Goal: Task Accomplishment & Management: Manage account settings

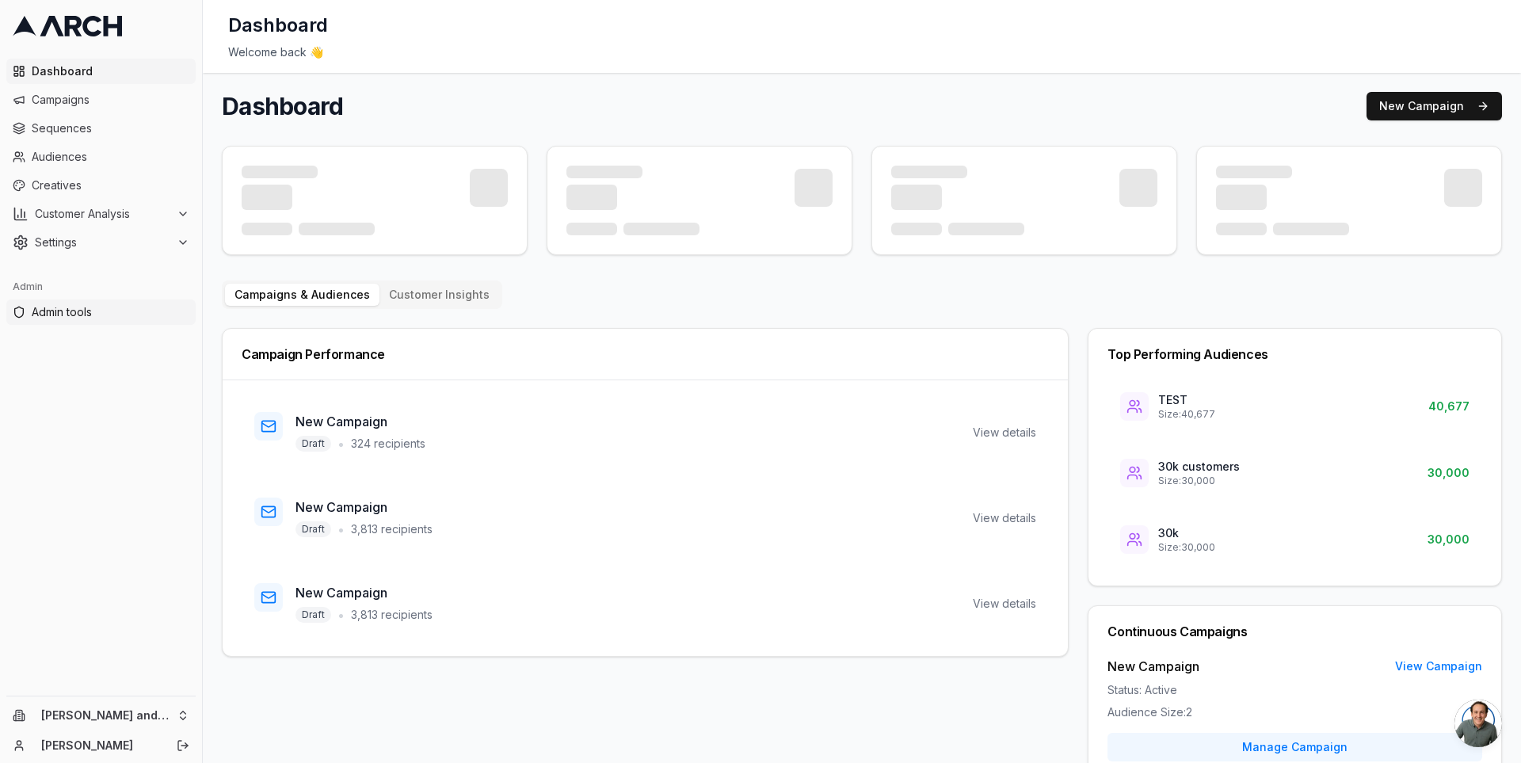
click at [114, 315] on span "Admin tools" at bounding box center [111, 312] width 158 height 16
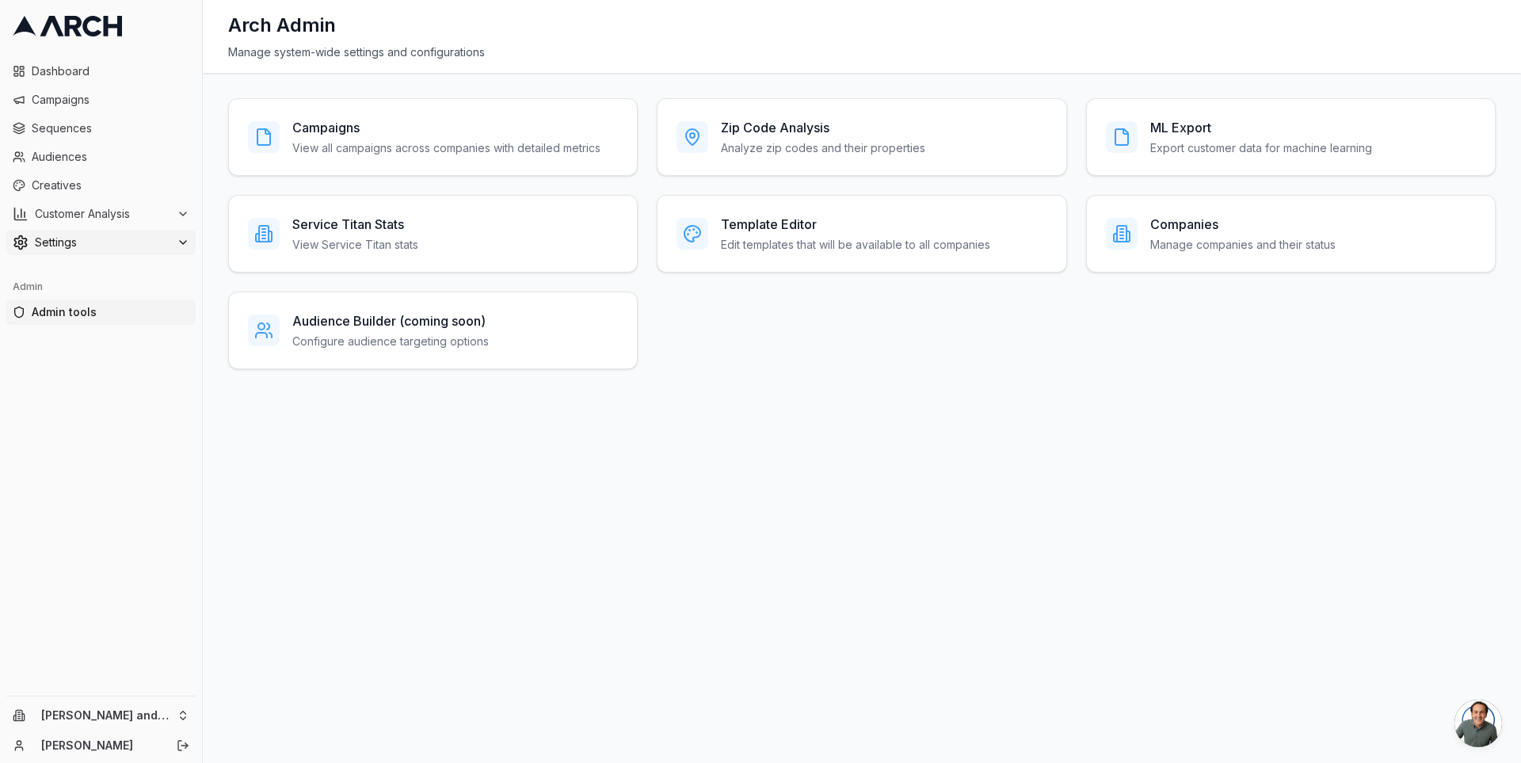
click at [105, 248] on span "Settings" at bounding box center [102, 243] width 135 height 16
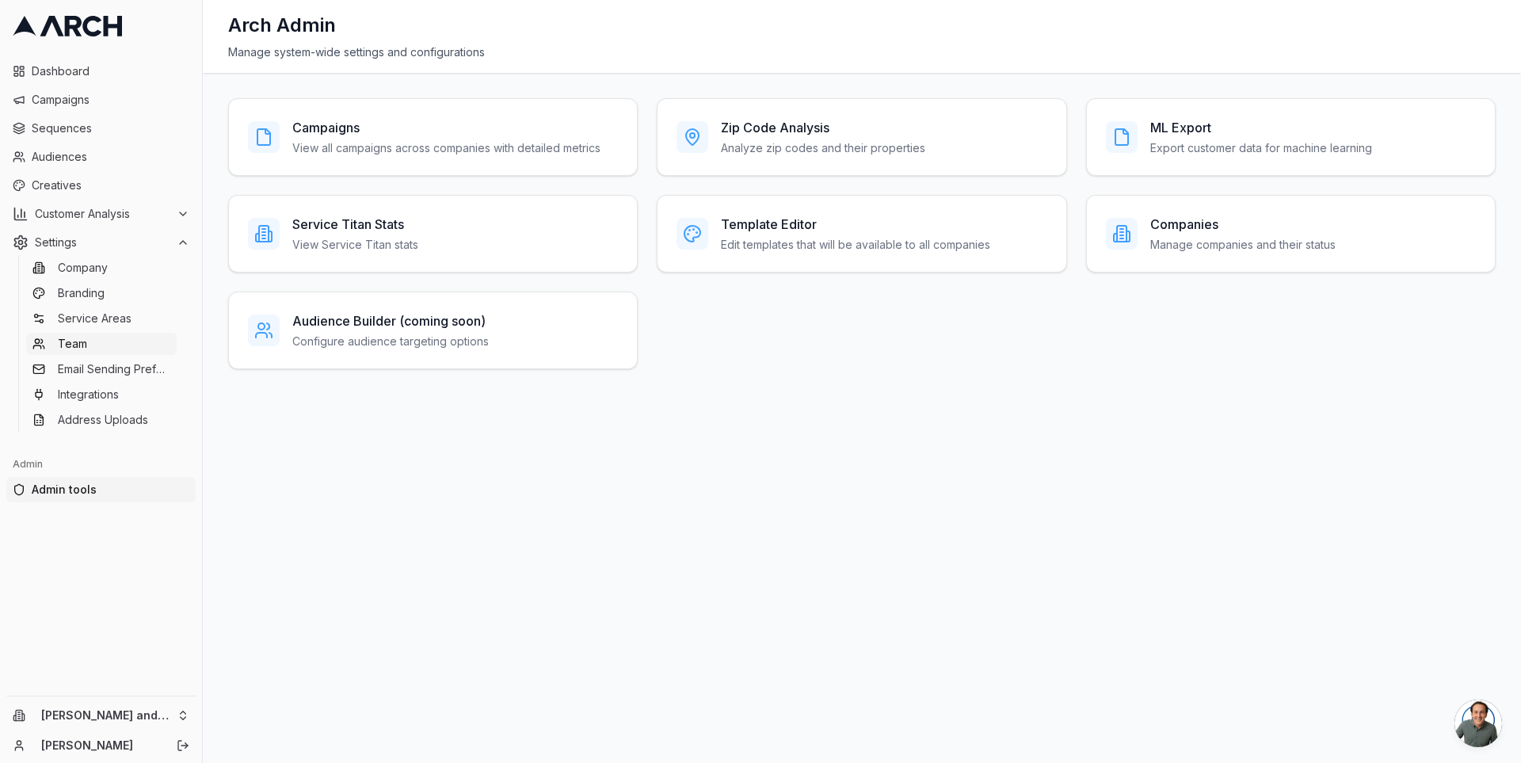
click at [109, 344] on link "Team" at bounding box center [101, 344] width 151 height 22
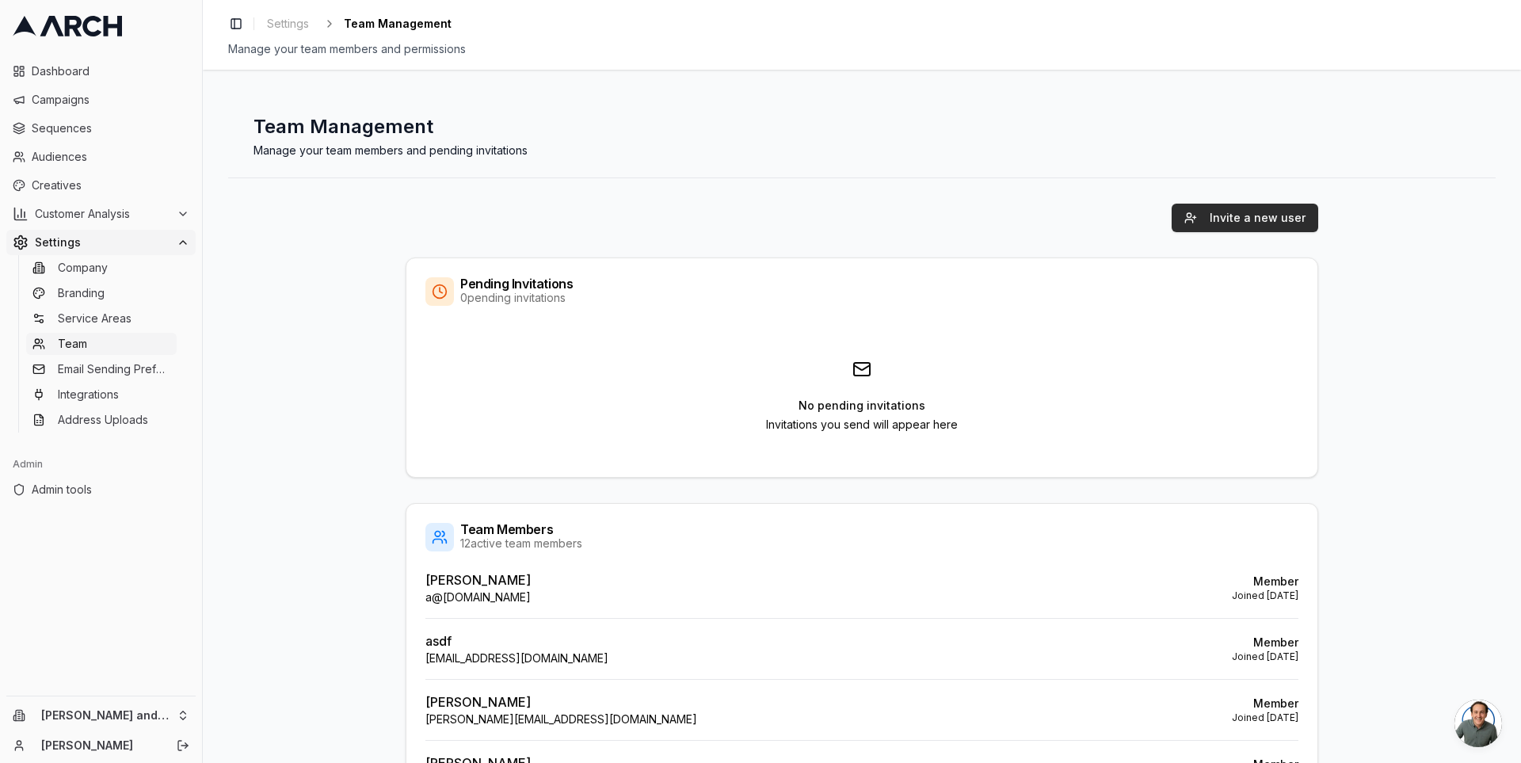
click at [1233, 224] on button "Invite a new user" at bounding box center [1245, 218] width 147 height 29
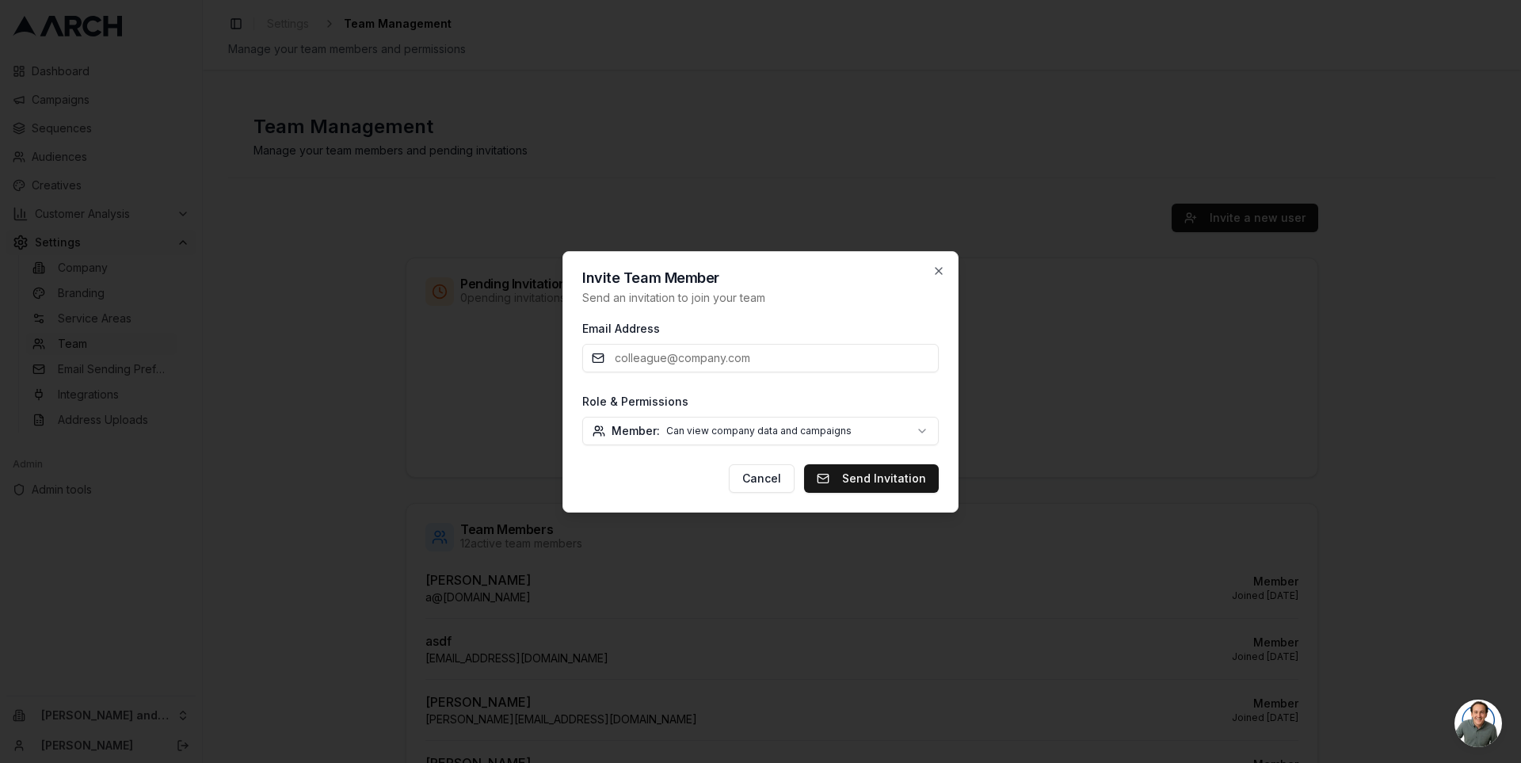
click at [736, 368] on input "Email Address" at bounding box center [760, 358] width 357 height 29
click at [608, 386] on form "Email Address Role & Permissions Member: Can view company data and campaigns Me…" at bounding box center [760, 406] width 357 height 174
click at [647, 365] on input "Email Address" at bounding box center [760, 358] width 357 height 29
type input "[PERSON_NAME][EMAIL_ADDRESS][DOMAIN_NAME]"
click at [761, 419] on body "Dashboard Campaigns Sequences Audiences Creatives Customer Analysis Settings Co…" at bounding box center [760, 381] width 1521 height 763
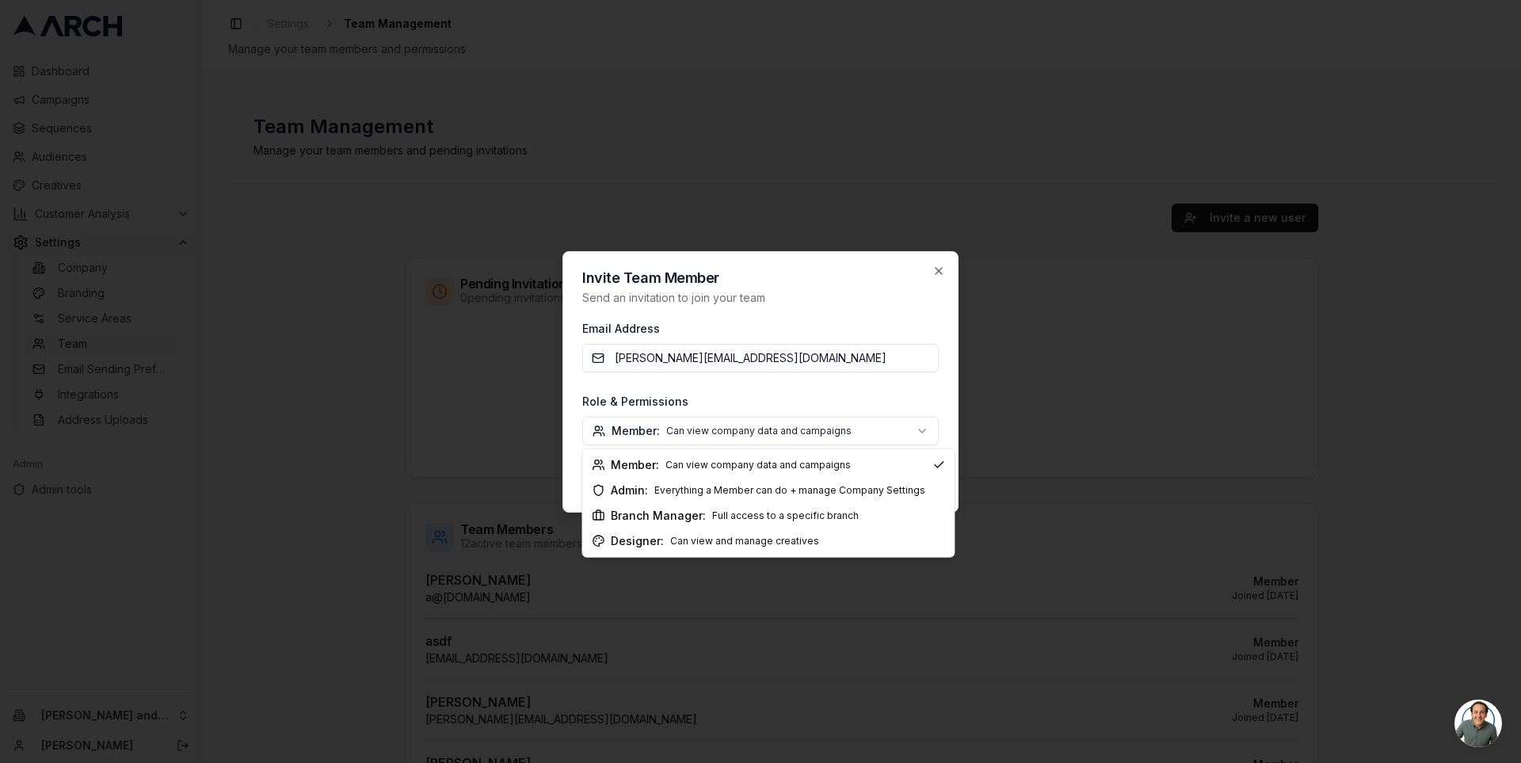
select select "branch_manager"
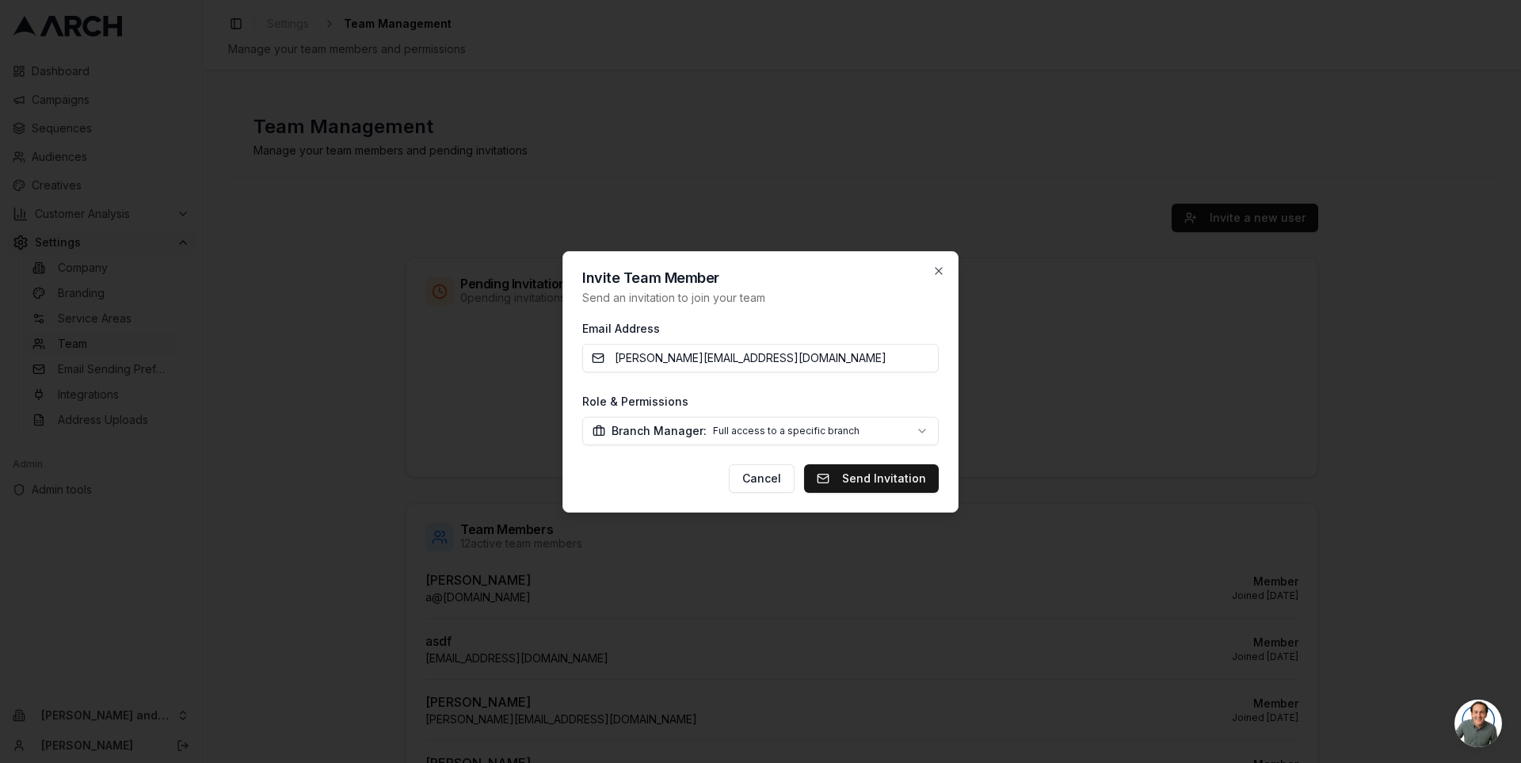
click at [669, 478] on div "Cancel Send Invitation" at bounding box center [760, 478] width 357 height 29
click at [884, 481] on button "Send Invitation" at bounding box center [871, 478] width 135 height 29
click at [767, 361] on input "[PERSON_NAME][EMAIL_ADDRESS][DOMAIN_NAME]" at bounding box center [760, 358] width 357 height 29
click at [792, 361] on input "[PERSON_NAME][EMAIL_ADDRESS][DOMAIN_NAME]" at bounding box center [760, 358] width 357 height 29
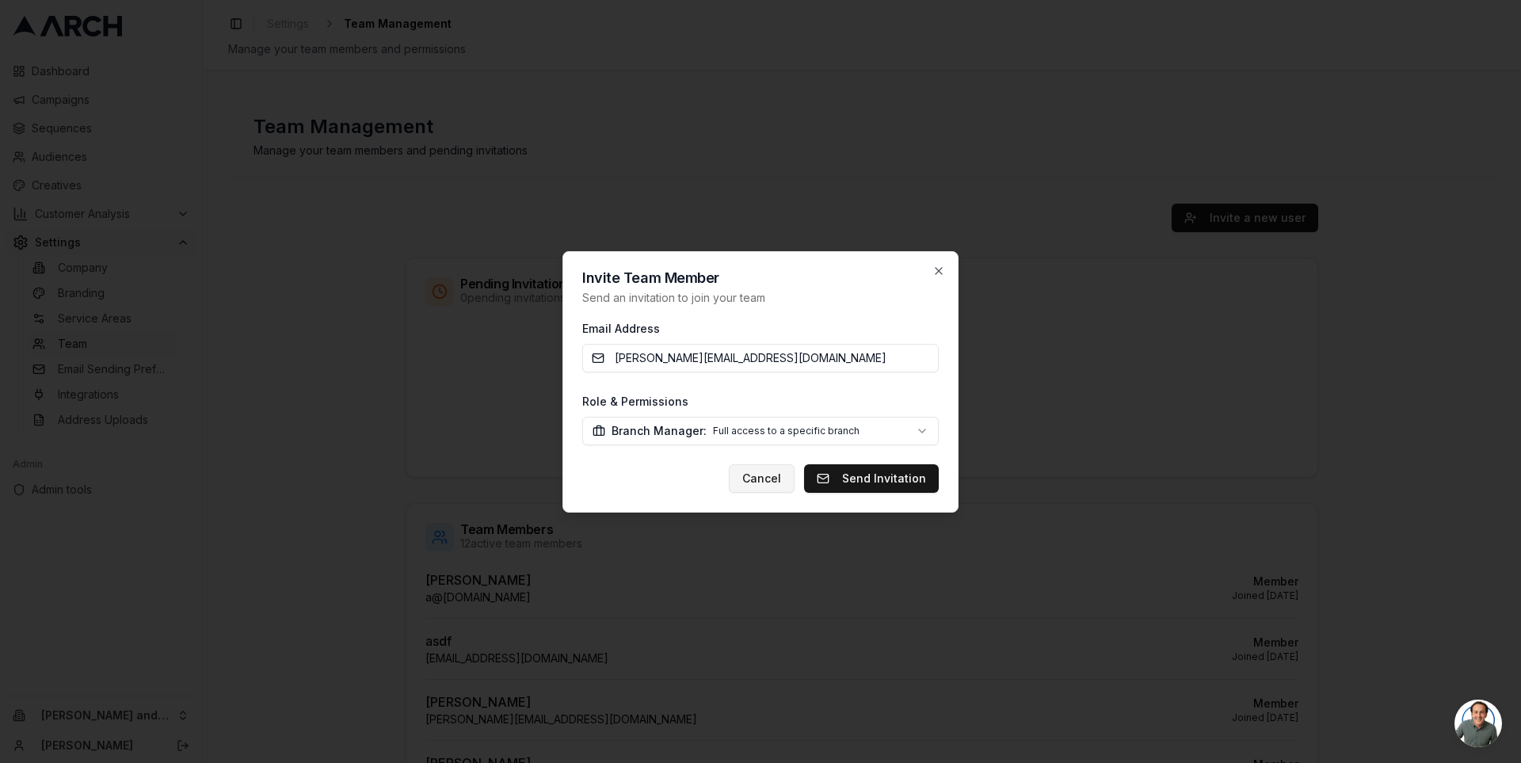
click at [765, 473] on button "Cancel" at bounding box center [762, 478] width 66 height 29
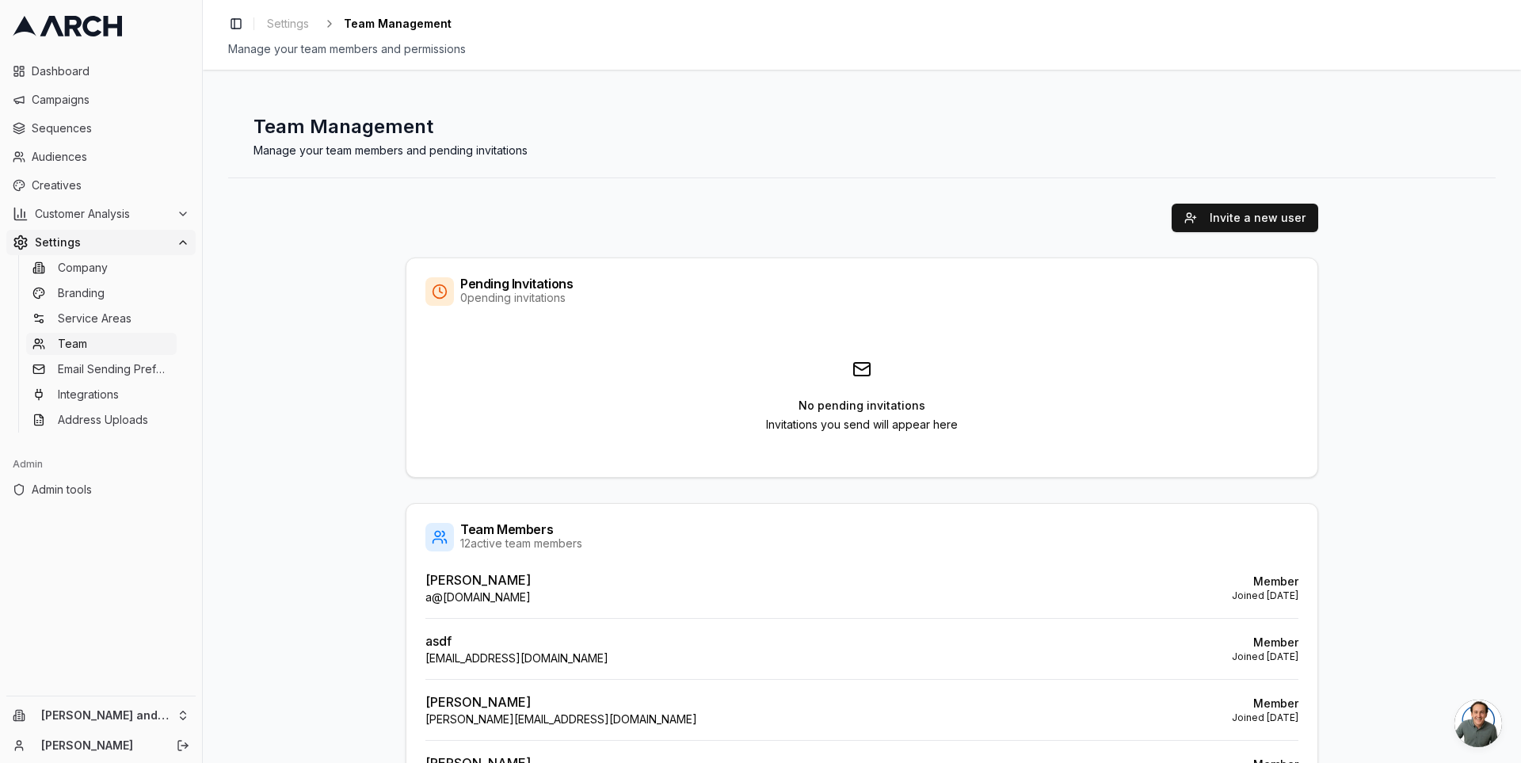
click at [363, 318] on div "Invite a new user Pending Invitations 0 pending invitations No pending invitati…" at bounding box center [862, 756] width 1268 height 1156
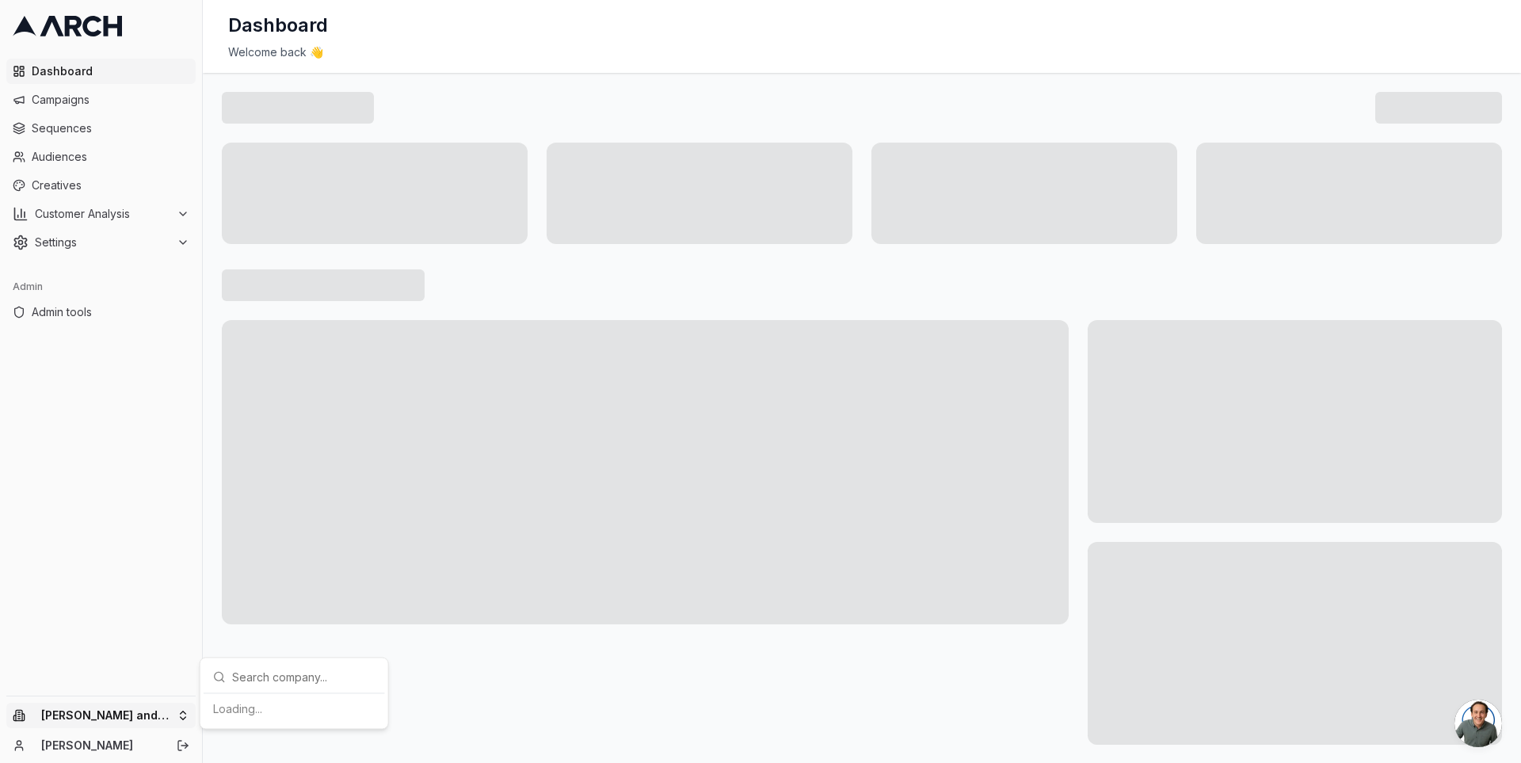
click at [181, 715] on html "Dashboard Campaigns Sequences Audiences Creatives Customer Analysis Settings Ad…" at bounding box center [760, 381] width 1521 height 763
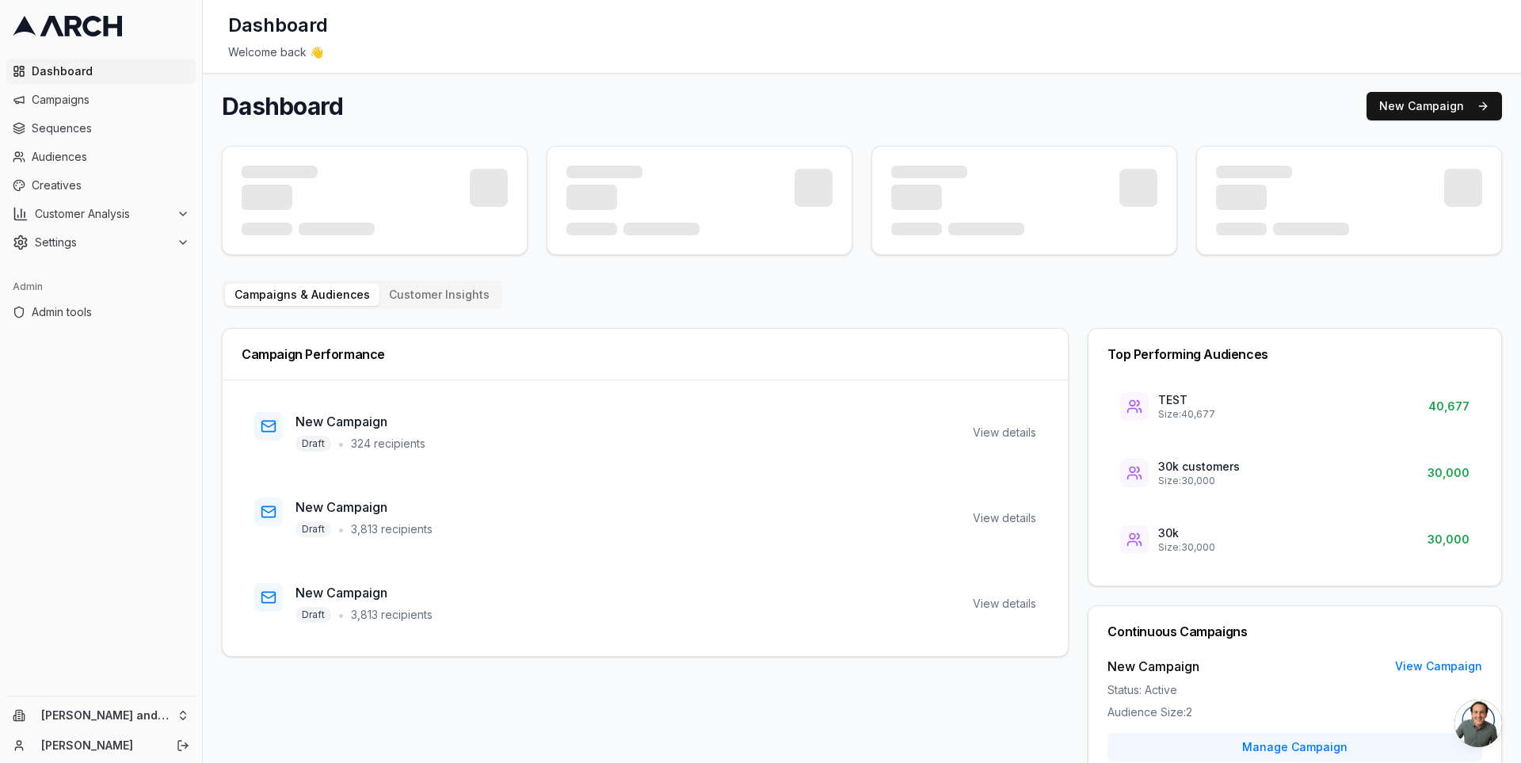
click at [158, 528] on html "Dashboard Campaigns Sequences Audiences Creatives Customer Analysis Settings Ad…" at bounding box center [760, 381] width 1521 height 763
click at [158, 239] on span "Settings" at bounding box center [102, 243] width 135 height 16
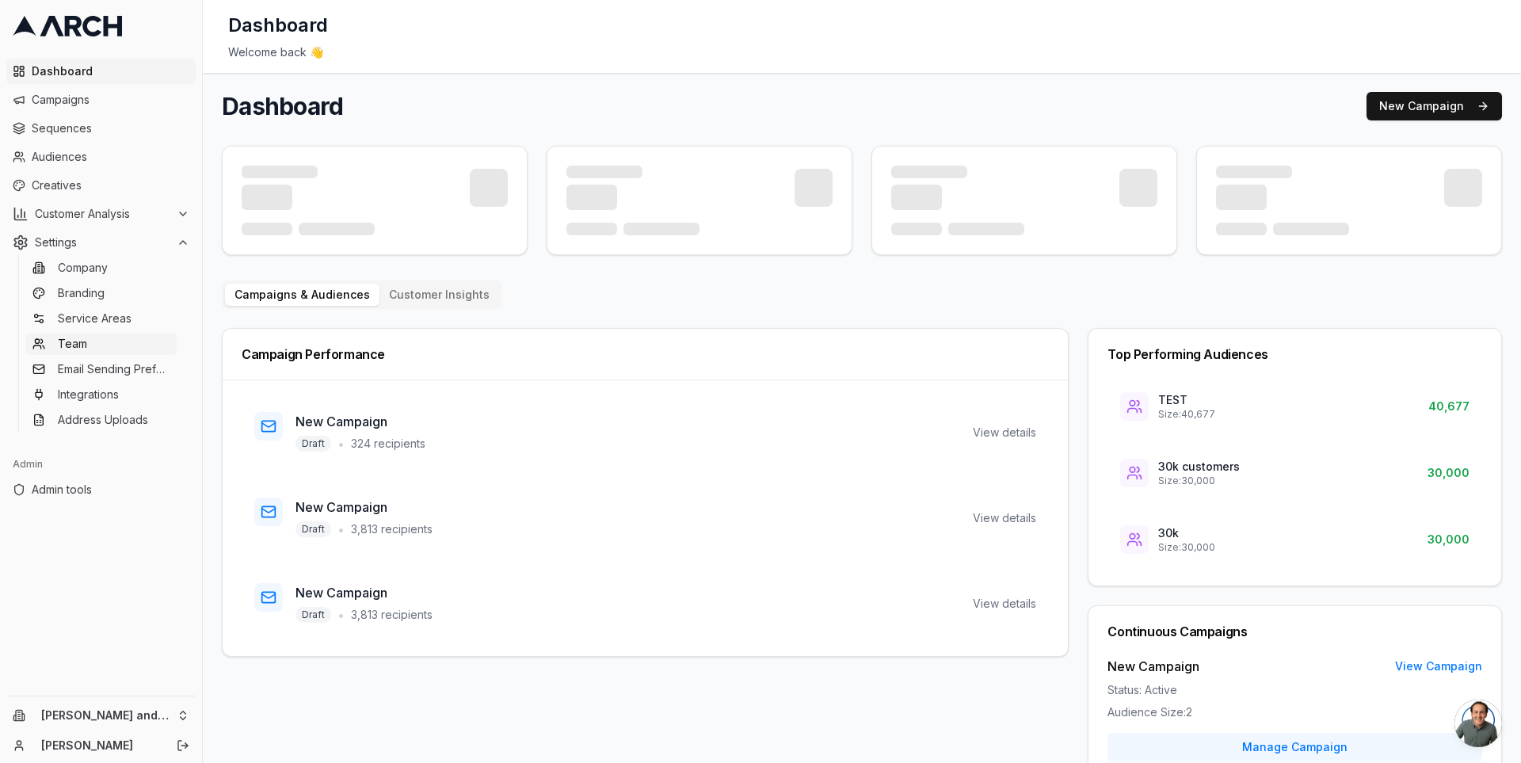
click at [135, 349] on link "Team" at bounding box center [101, 344] width 151 height 22
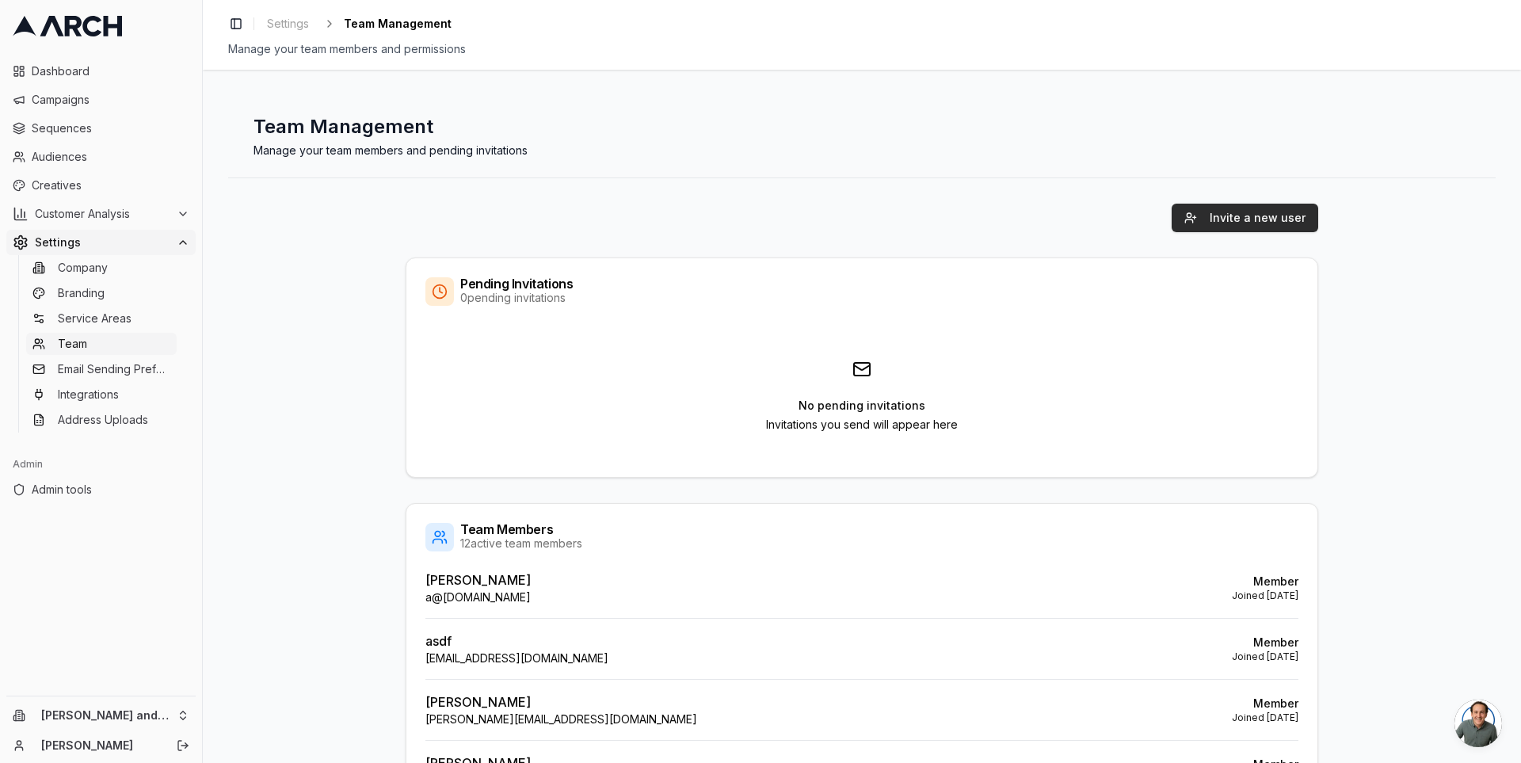
click at [1219, 219] on button "Invite a new user" at bounding box center [1245, 218] width 147 height 29
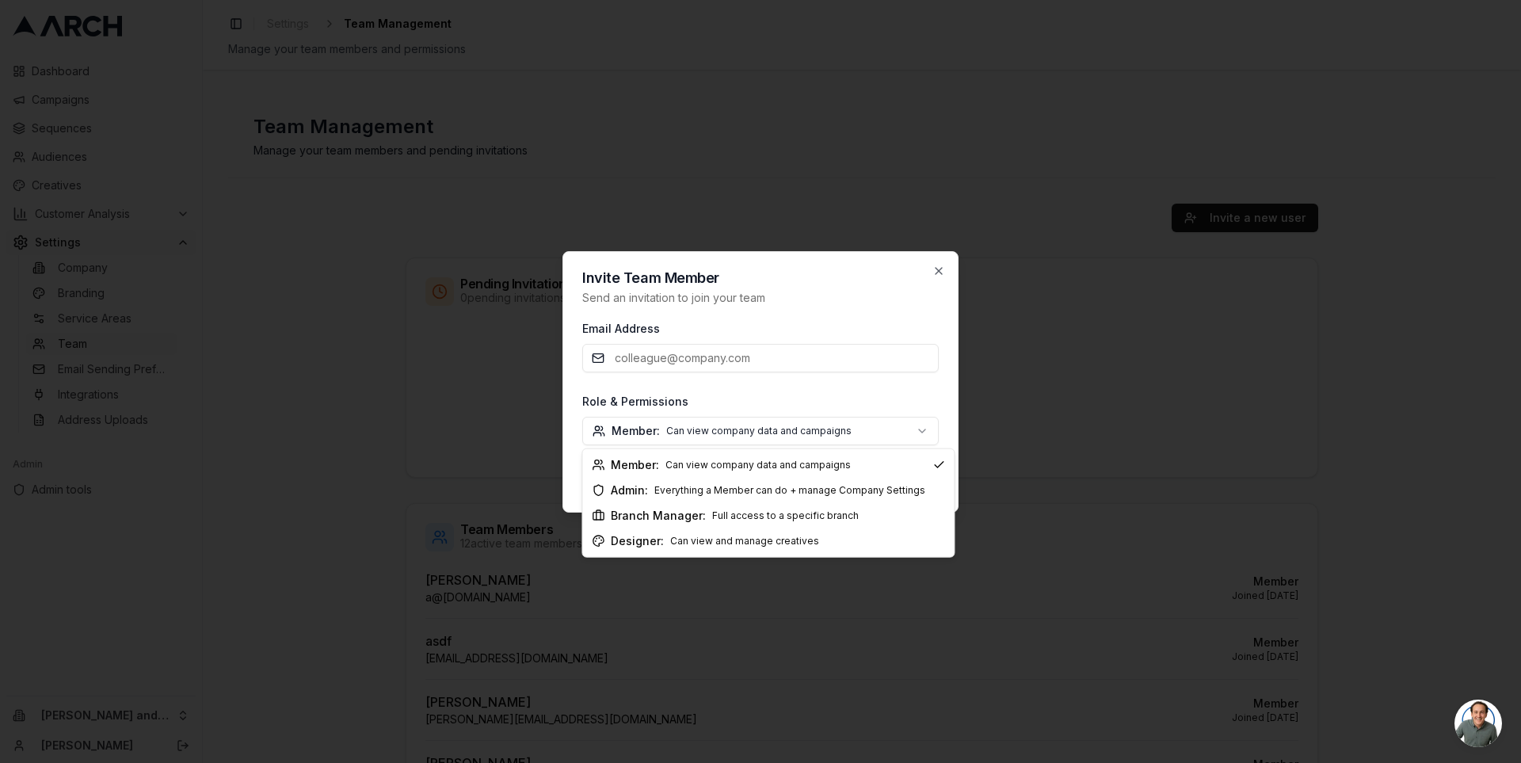
click at [904, 428] on body "Dashboard Campaigns Sequences Audiences Creatives Customer Analysis Settings Co…" at bounding box center [760, 381] width 1521 height 763
select select "branch_manager"
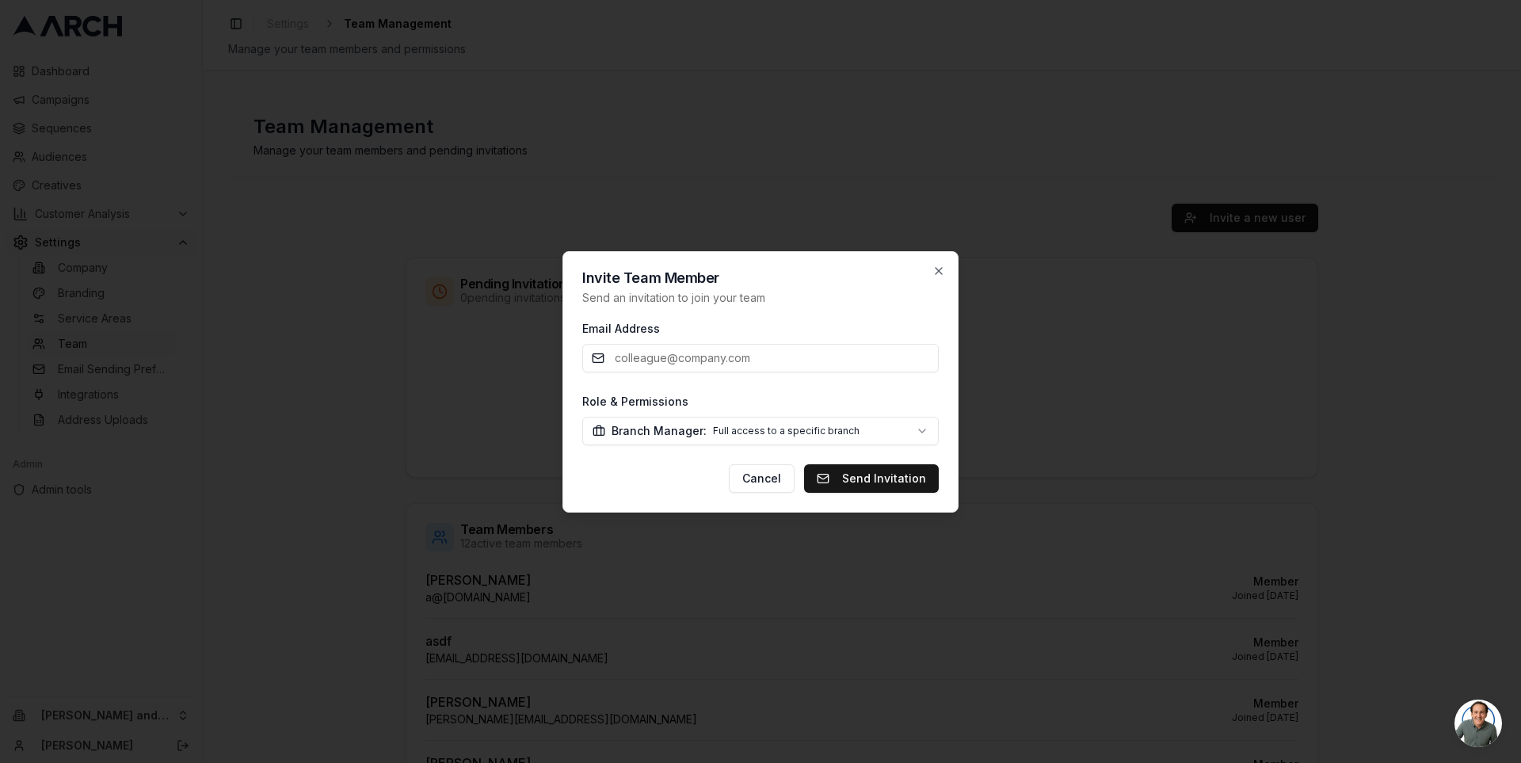
click at [722, 365] on input "Email Address" at bounding box center [760, 358] width 357 height 29
type input "[PERSON_NAME][EMAIL_ADDRESS][DOMAIN_NAME]"
click at [900, 481] on button "Send Invitation" at bounding box center [871, 478] width 135 height 29
click at [767, 474] on button "Cancel" at bounding box center [762, 478] width 66 height 29
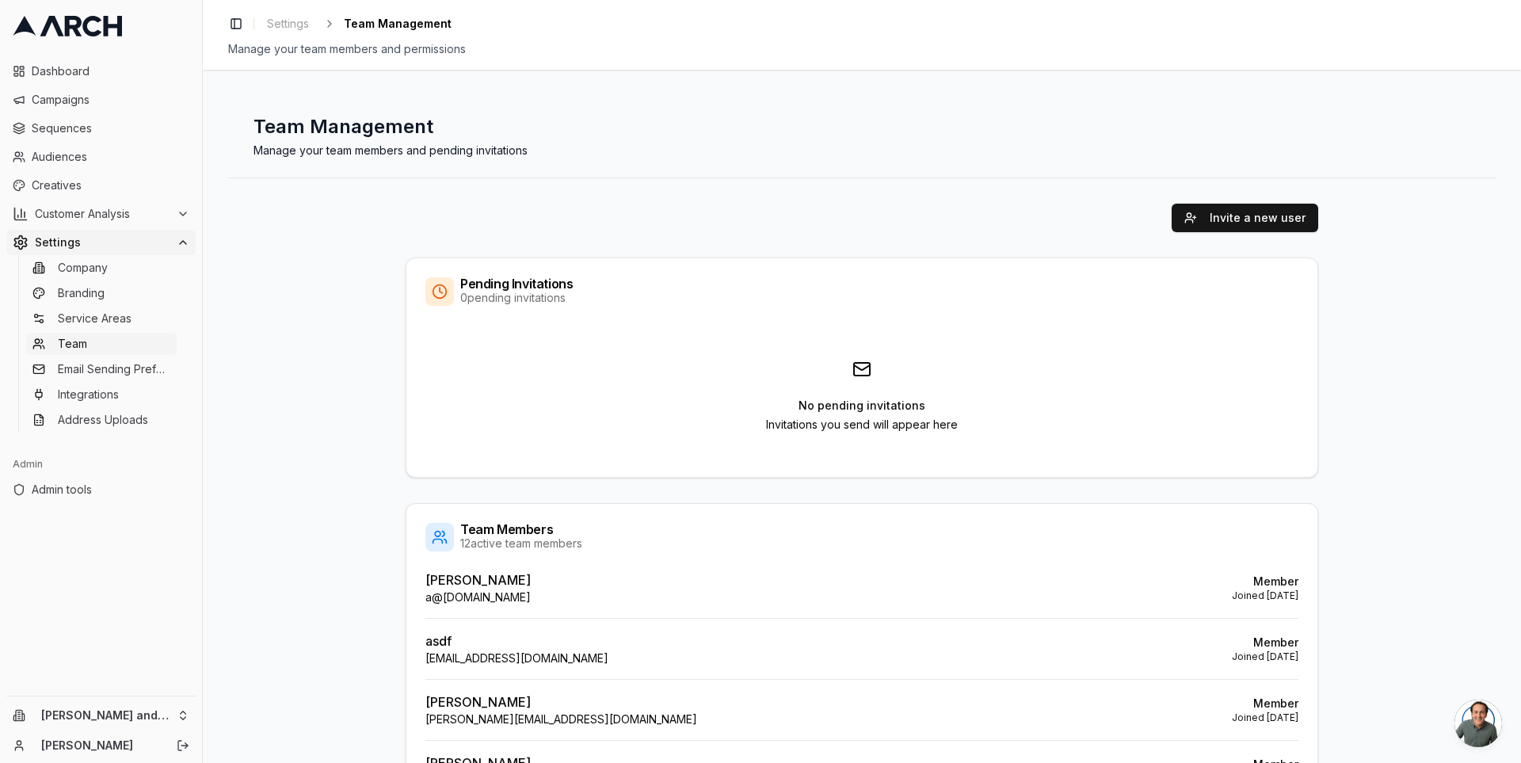
click at [374, 217] on div "Invite a new user Pending Invitations 0 pending invitations No pending invitati…" at bounding box center [862, 756] width 1268 height 1156
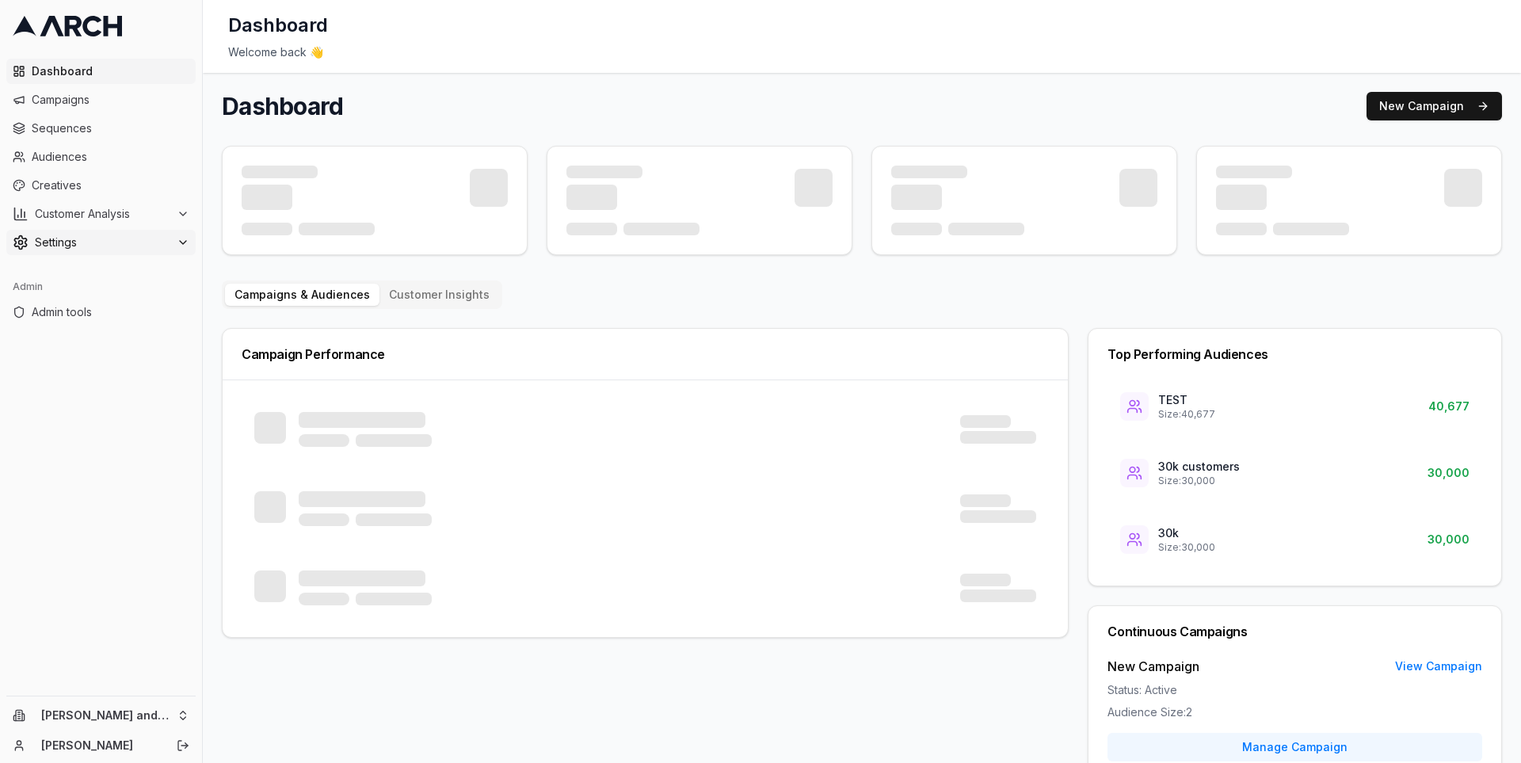
click at [176, 244] on div "Settings" at bounding box center [101, 243] width 177 height 16
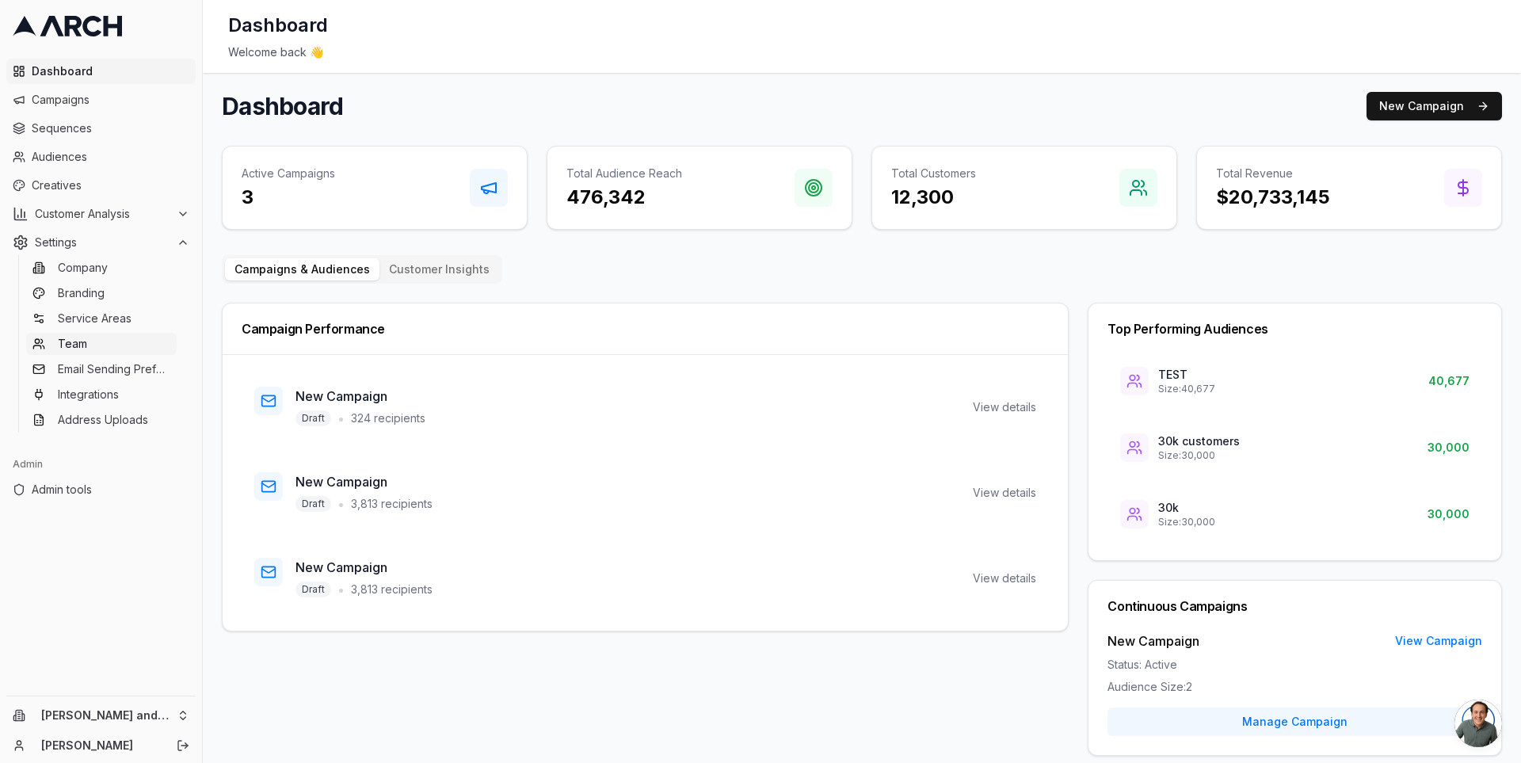
click at [124, 345] on link "Team" at bounding box center [101, 344] width 151 height 22
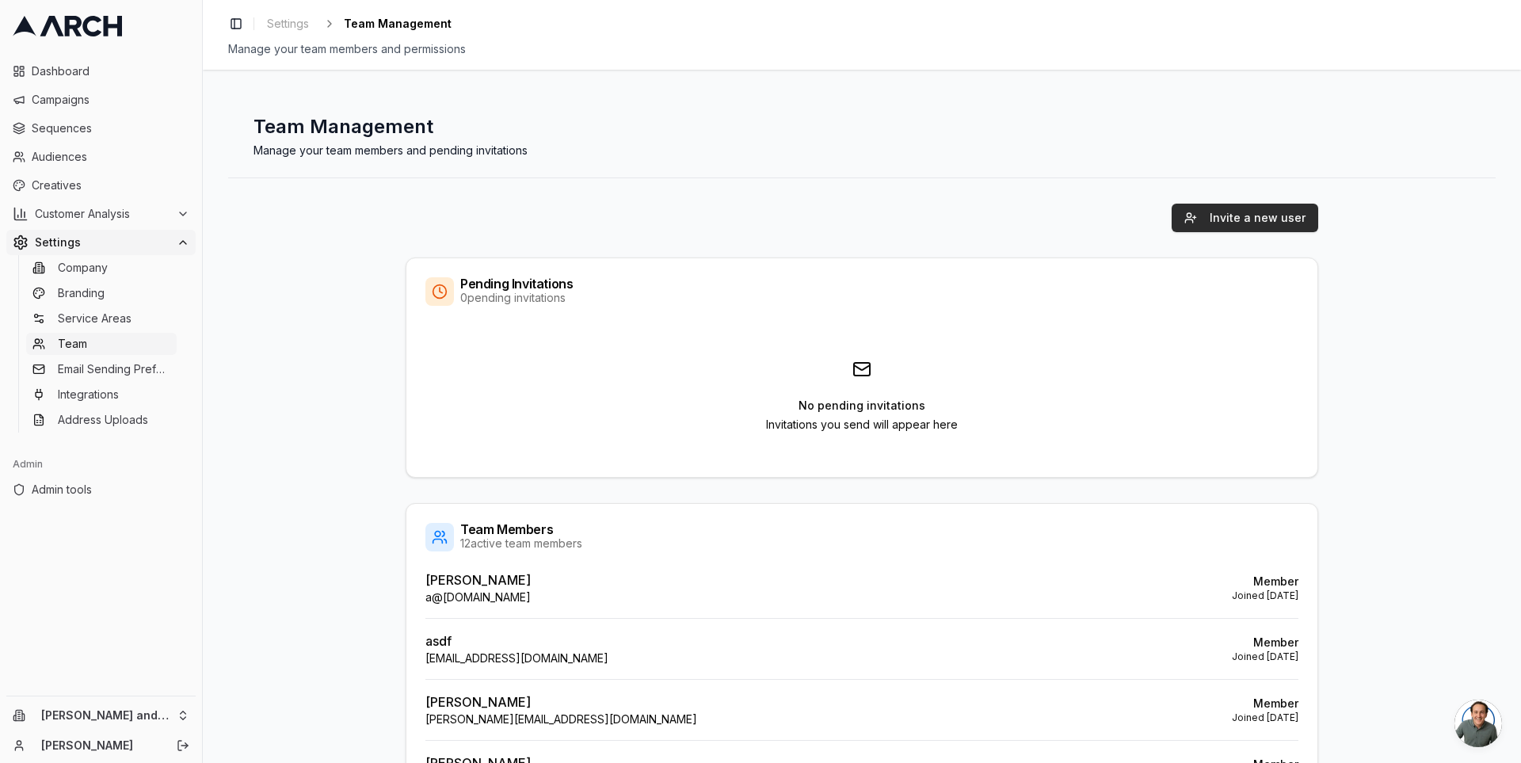
click at [1221, 219] on button "Invite a new user" at bounding box center [1245, 218] width 147 height 29
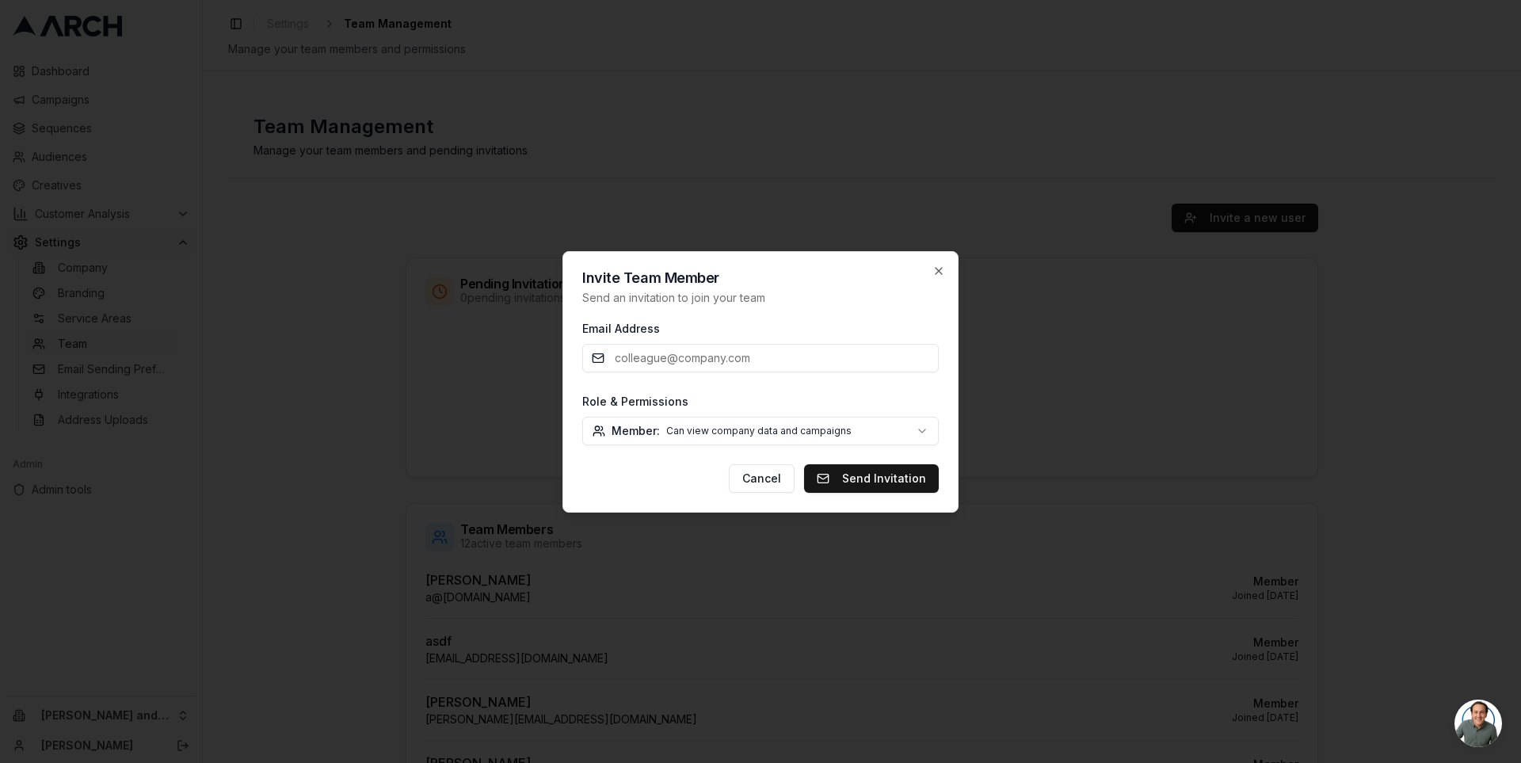
click at [773, 360] on input "Email Address" at bounding box center [760, 358] width 357 height 29
type input "[PERSON_NAME][EMAIL_ADDRESS][DOMAIN_NAME]"
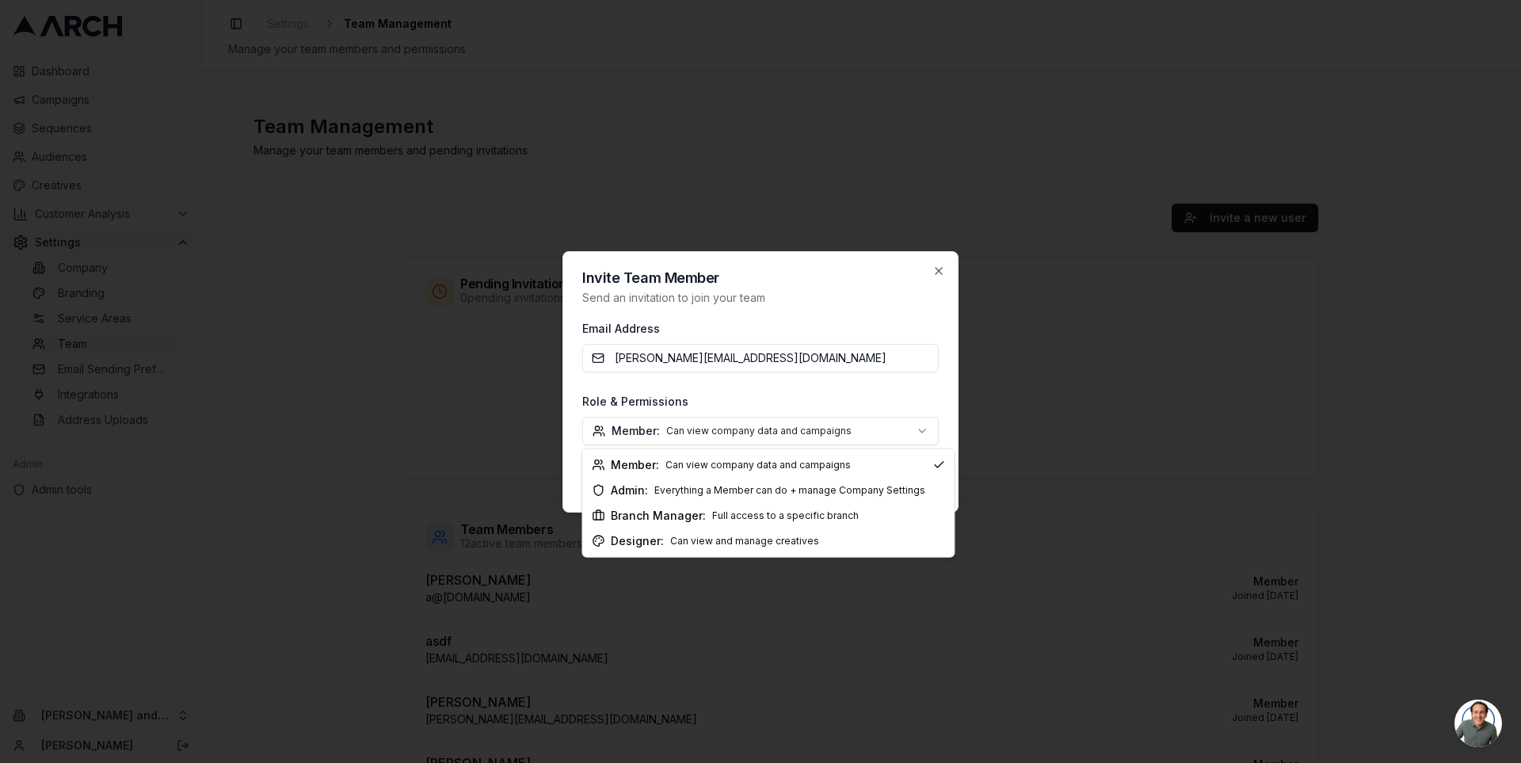
click at [793, 434] on body "Dashboard Campaigns Sequences Audiences Creatives Customer Analysis Settings Co…" at bounding box center [760, 381] width 1521 height 763
select select "branch_manager"
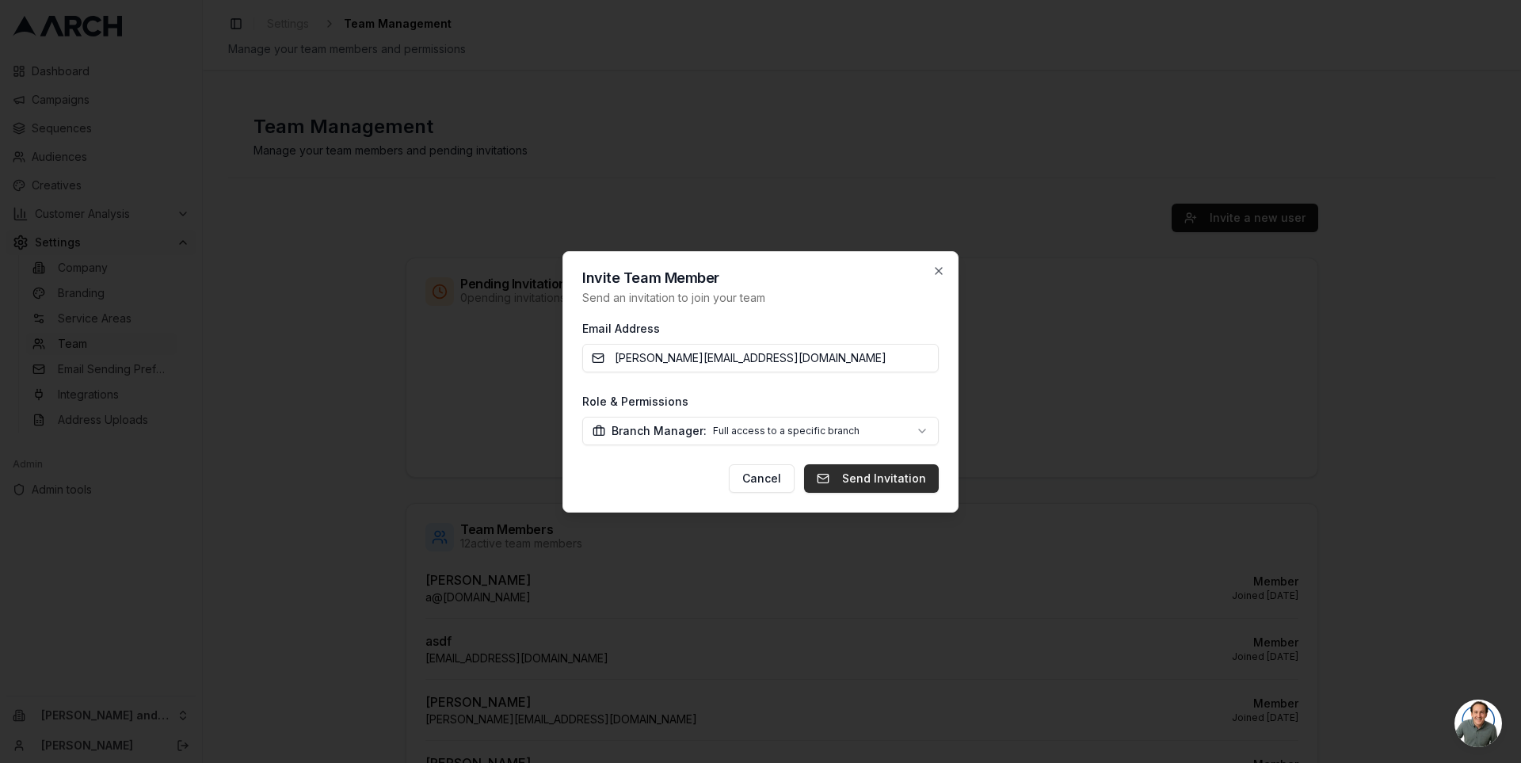
click at [849, 475] on button "Send Invitation" at bounding box center [871, 478] width 135 height 29
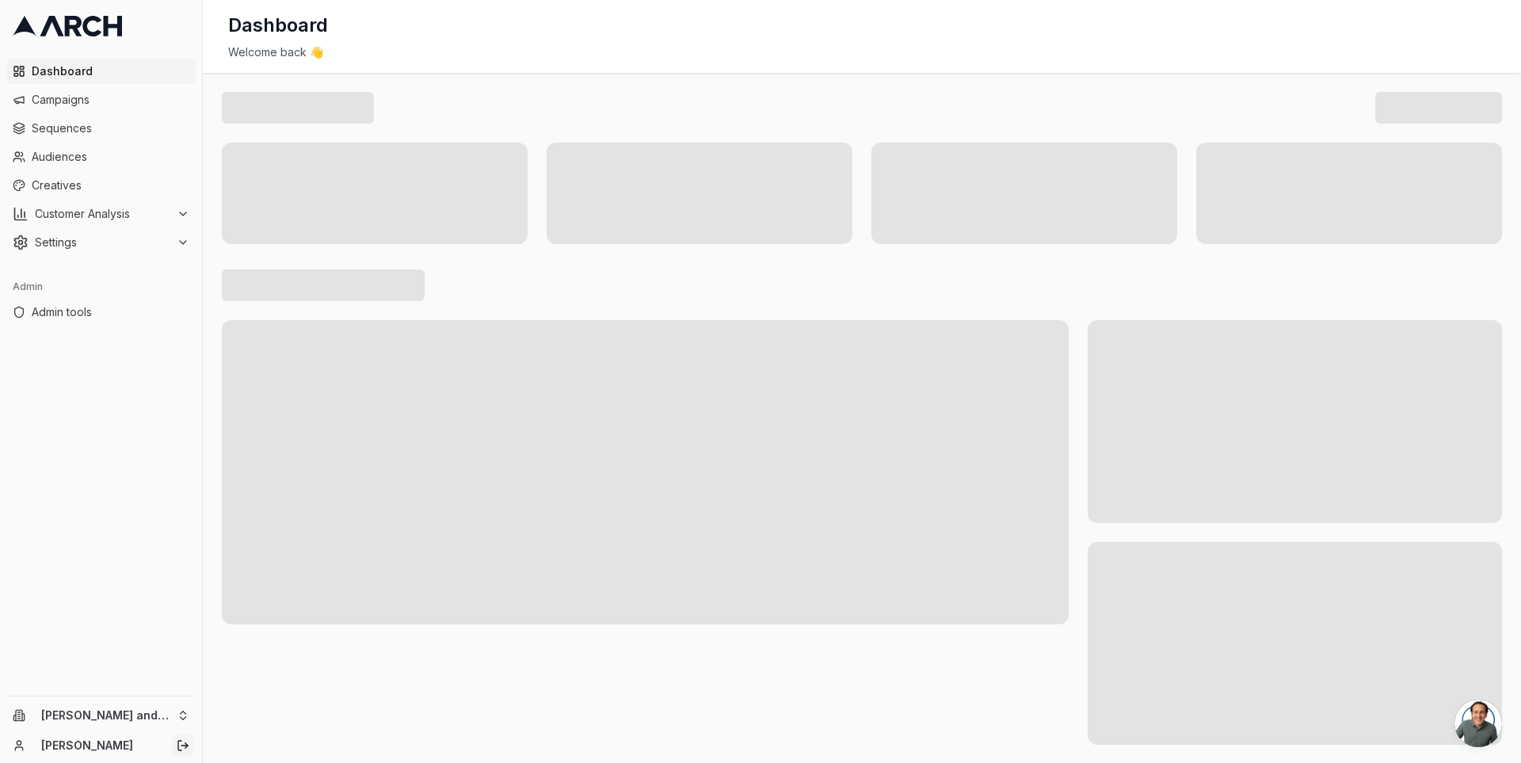
click at [183, 746] on line "Log out" at bounding box center [184, 746] width 6 height 0
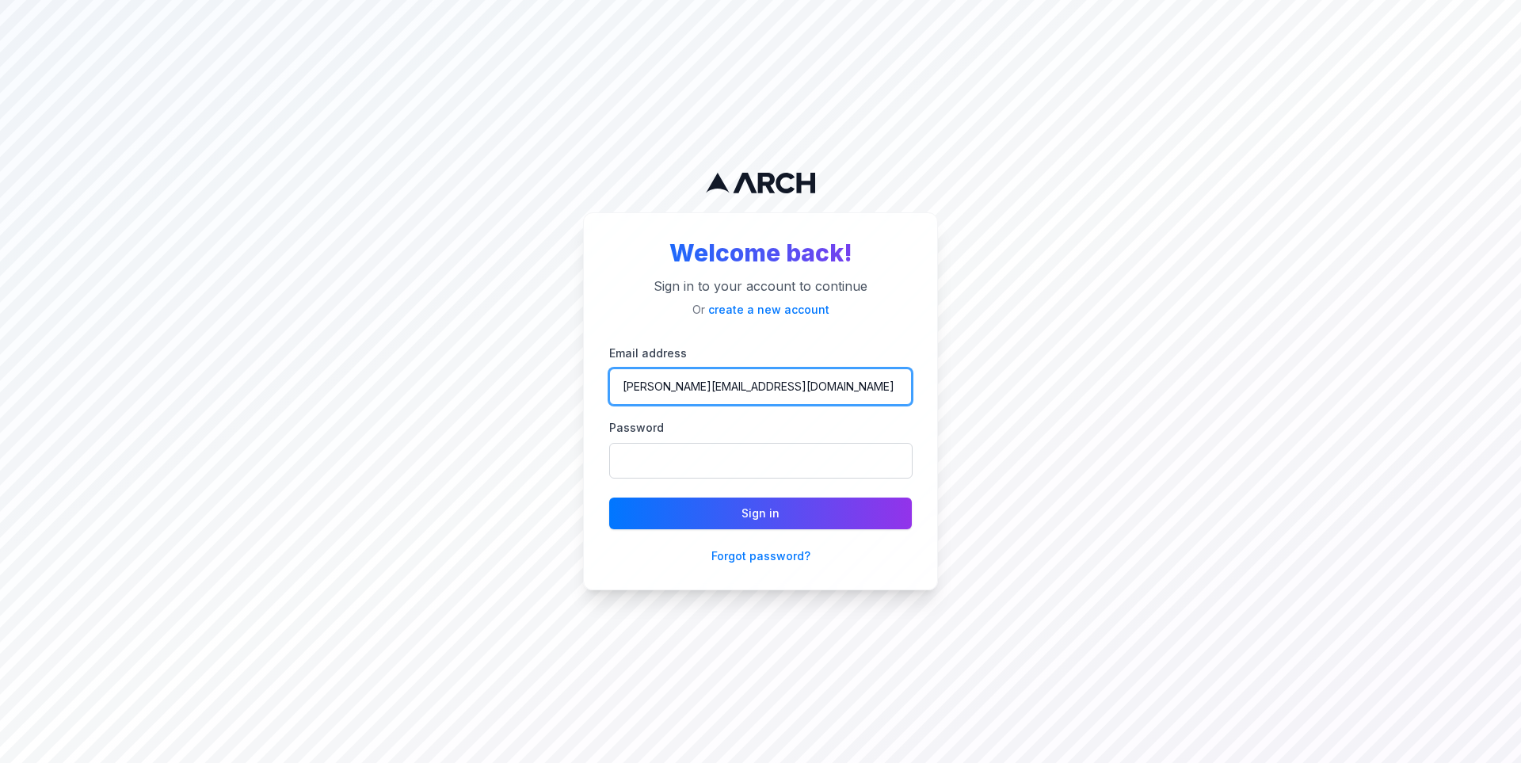
click at [721, 388] on input "[PERSON_NAME][EMAIL_ADDRESS][DOMAIN_NAME]" at bounding box center [760, 386] width 303 height 36
type input "[PERSON_NAME][EMAIL_ADDRESS][DOMAIN_NAME]"
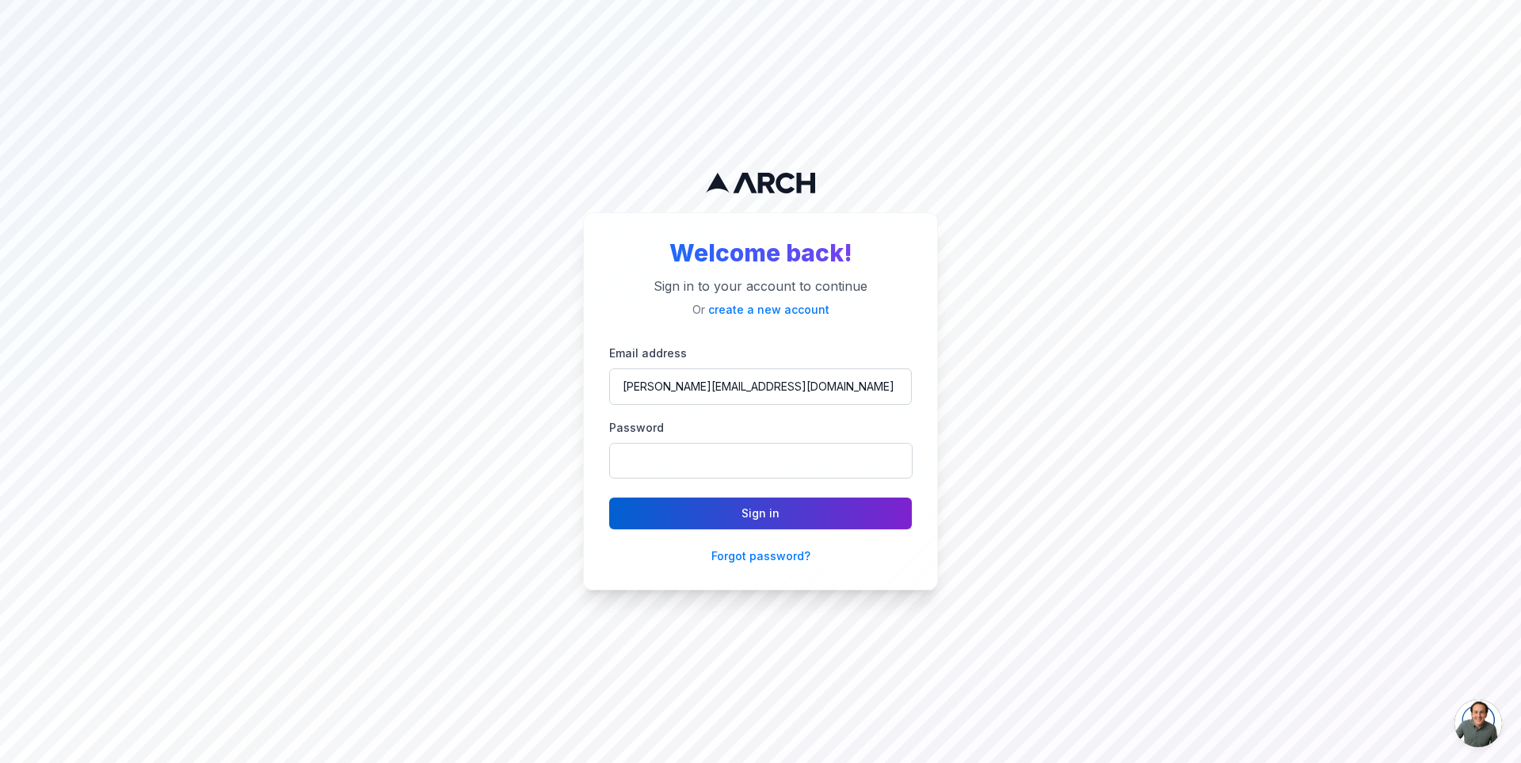
click at [765, 505] on button "Sign in" at bounding box center [760, 514] width 303 height 32
